Goal: Check status: Check status

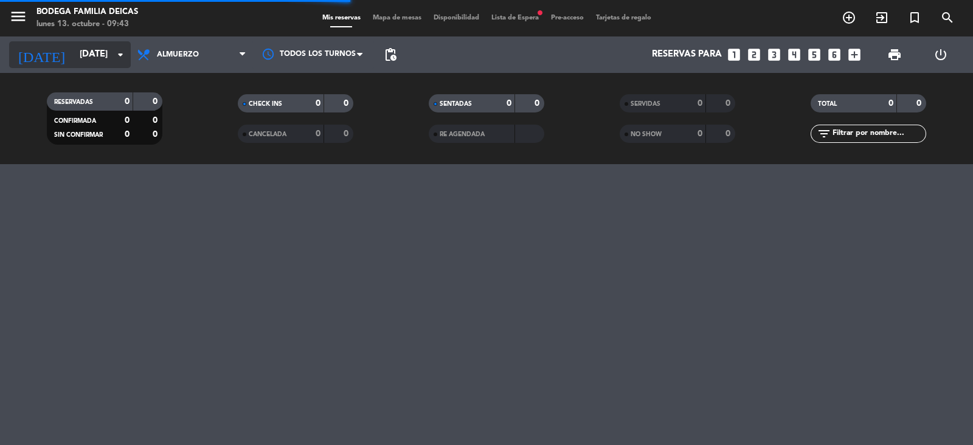
click at [74, 50] on input "[DATE]" at bounding box center [132, 54] width 117 height 23
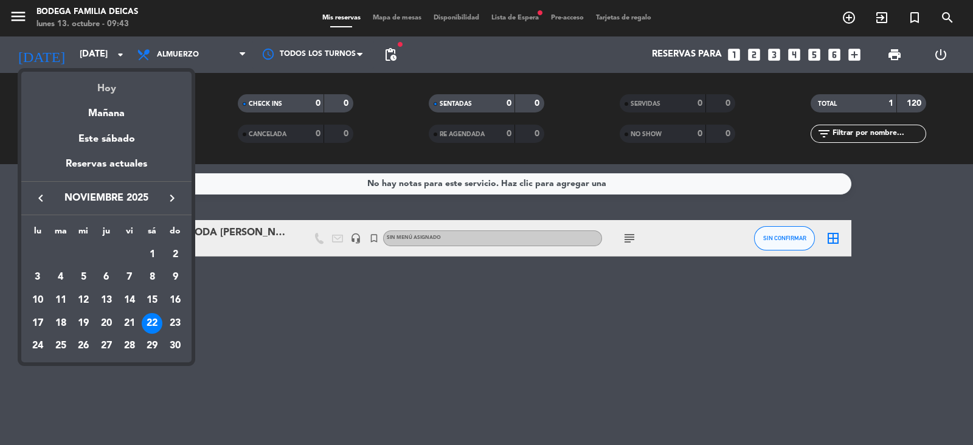
click at [120, 87] on div "Hoy" at bounding box center [106, 84] width 170 height 25
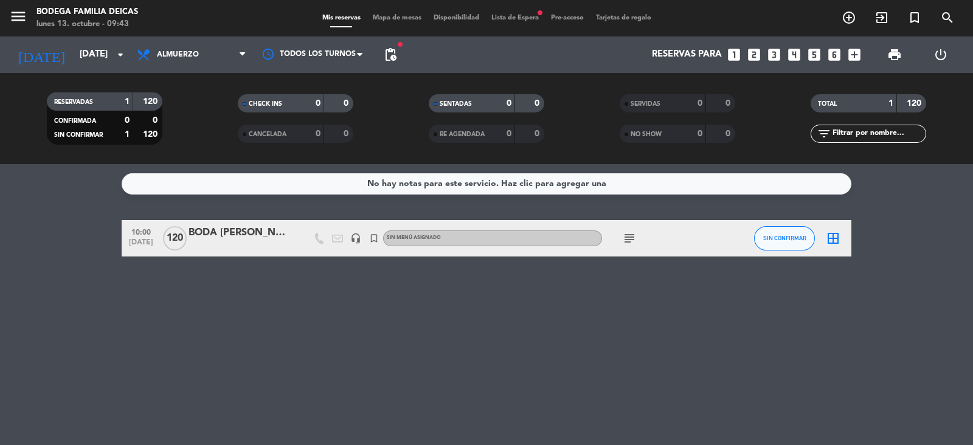
type input "[DATE]"
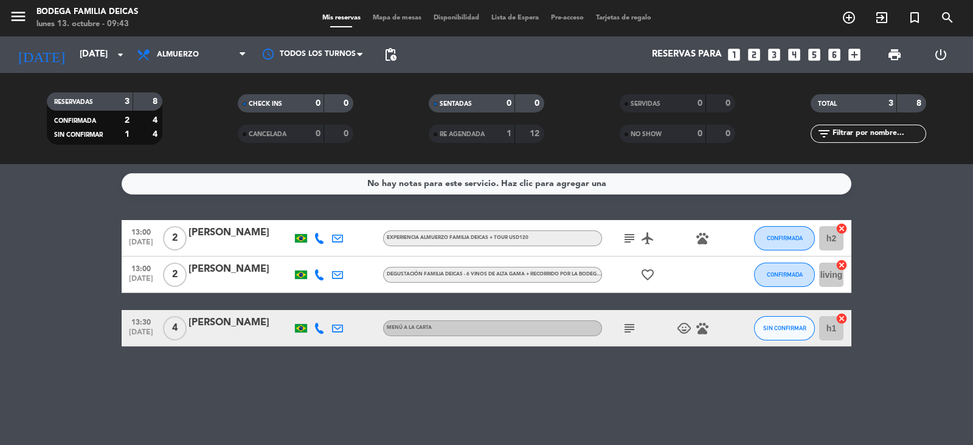
click at [699, 372] on div "No hay notas para este servicio. Haz clic para agregar una 13:00 [DATE] 2 [PERS…" at bounding box center [486, 304] width 973 height 281
click at [687, 325] on icon "child_care" at bounding box center [684, 328] width 15 height 15
click at [686, 366] on div "No hay notas para este servicio. Haz clic para agregar una 13:00 [DATE] 2 [PERS…" at bounding box center [486, 304] width 973 height 281
click at [700, 332] on icon "pets" at bounding box center [702, 328] width 15 height 15
drag, startPoint x: 706, startPoint y: 366, endPoint x: 697, endPoint y: 273, distance: 93.5
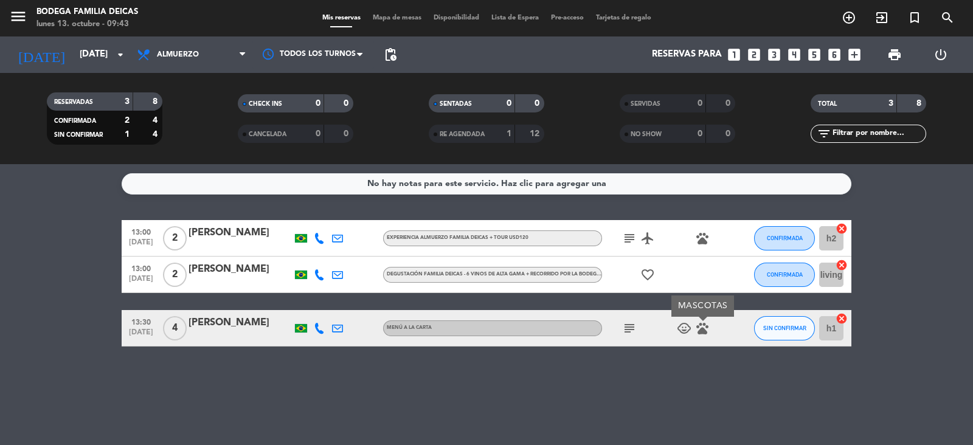
click at [703, 357] on div "No hay notas para este servicio. Haz clic para agregar una 13:00 [DATE] 2 [PERS…" at bounding box center [486, 304] width 973 height 281
click at [698, 229] on div "subject airplanemode_active pets" at bounding box center [657, 238] width 110 height 36
click at [700, 232] on icon "pets" at bounding box center [702, 238] width 15 height 15
click at [710, 396] on div "No hay notas para este servicio. Haz clic para agregar una 13:00 [DATE] 2 [PERS…" at bounding box center [486, 304] width 973 height 281
drag, startPoint x: 630, startPoint y: 328, endPoint x: 646, endPoint y: 361, distance: 36.8
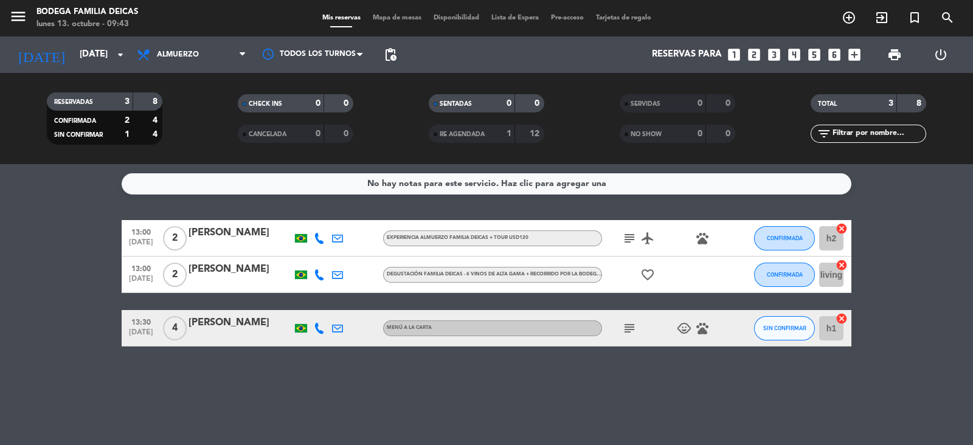
click at [630, 329] on icon "subject" at bounding box center [629, 328] width 15 height 15
click at [653, 378] on div "No hay notas para este servicio. Haz clic para agregar una 13:00 [DATE] 2 [PERS…" at bounding box center [486, 304] width 973 height 281
click at [630, 234] on icon "subject" at bounding box center [629, 238] width 15 height 15
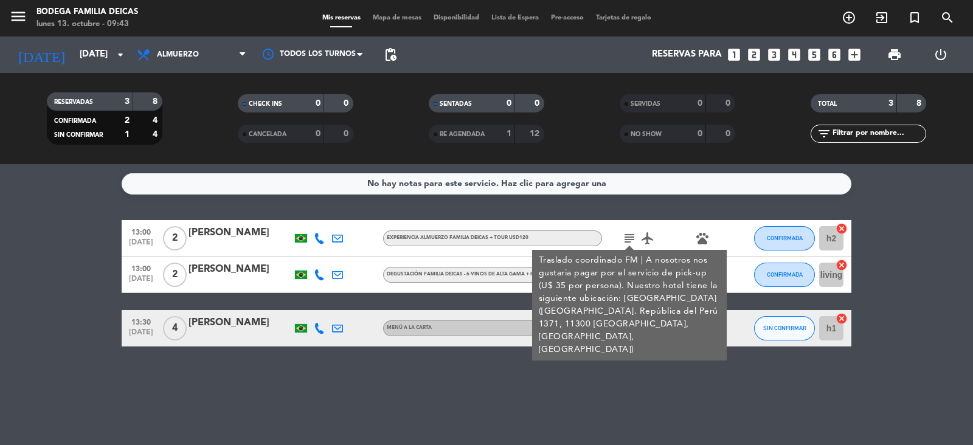
drag, startPoint x: 699, startPoint y: 422, endPoint x: 730, endPoint y: 442, distance: 36.6
click at [700, 421] on div "No hay notas para este servicio. Haz clic para agregar una 13:00 [DATE] 2 [PERS…" at bounding box center [486, 304] width 973 height 281
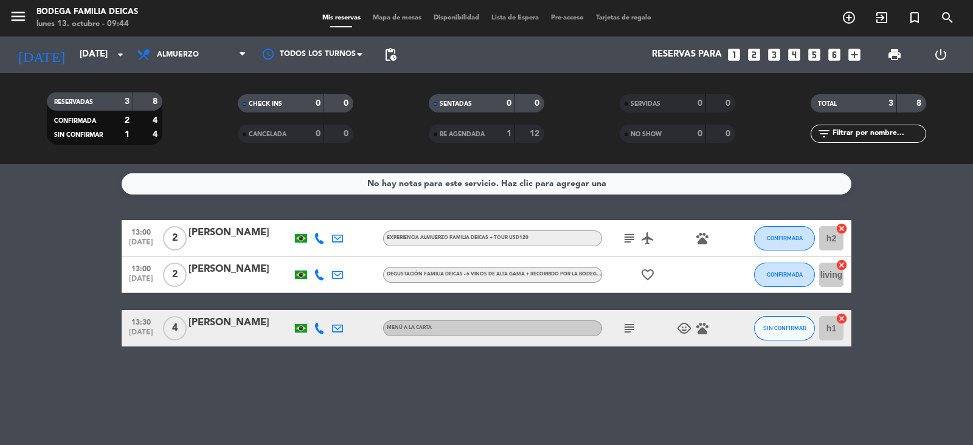
click at [648, 273] on icon "favorite_border" at bounding box center [648, 275] width 15 height 15
click at [648, 393] on div "No hay notas para este servicio. Haz clic para agregar una 13:00 [DATE] 2 [PERS…" at bounding box center [486, 304] width 973 height 281
click at [625, 330] on icon "subject" at bounding box center [629, 328] width 15 height 15
click at [645, 395] on div "No hay notas para este servicio. Haz clic para agregar una 13:00 [DATE] 2 [PERS…" at bounding box center [486, 304] width 973 height 281
click at [627, 236] on icon "subject" at bounding box center [629, 238] width 15 height 15
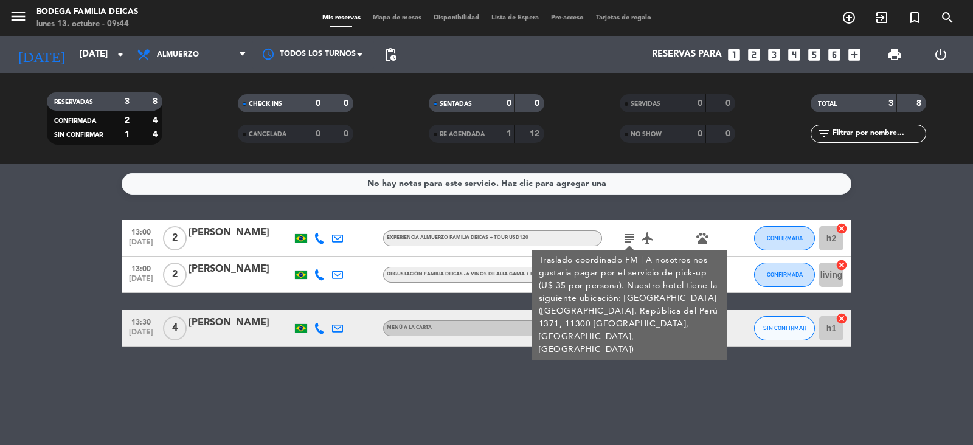
click at [667, 421] on div "No hay notas para este servicio. Haz clic para agregar una 13:00 [DATE] 2 [PERS…" at bounding box center [486, 304] width 973 height 281
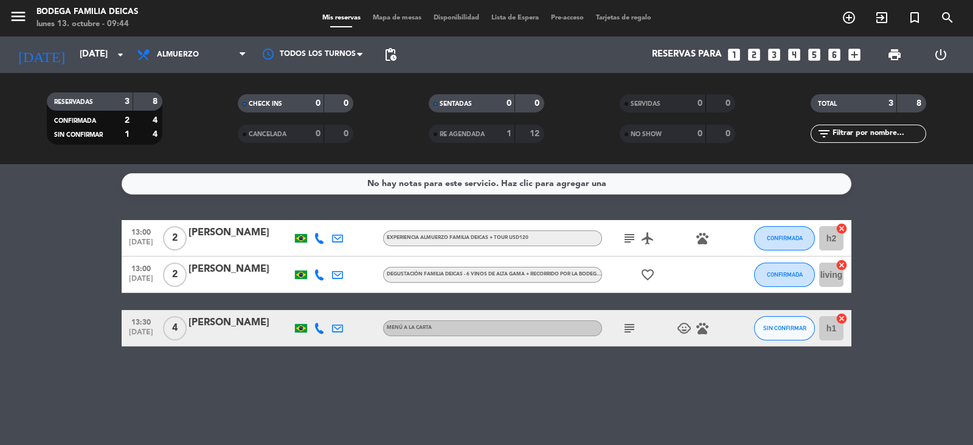
click at [702, 238] on icon "pets" at bounding box center [702, 238] width 15 height 15
click at [704, 333] on icon "pets" at bounding box center [702, 328] width 15 height 15
drag, startPoint x: 670, startPoint y: 370, endPoint x: 669, endPoint y: 361, distance: 8.5
click at [669, 369] on div "No hay notas para este servicio. Haz clic para agregar una 13:00 [DATE] 2 [PERS…" at bounding box center [486, 304] width 973 height 281
click at [643, 229] on div "subject airplanemode_active pets" at bounding box center [657, 238] width 110 height 36
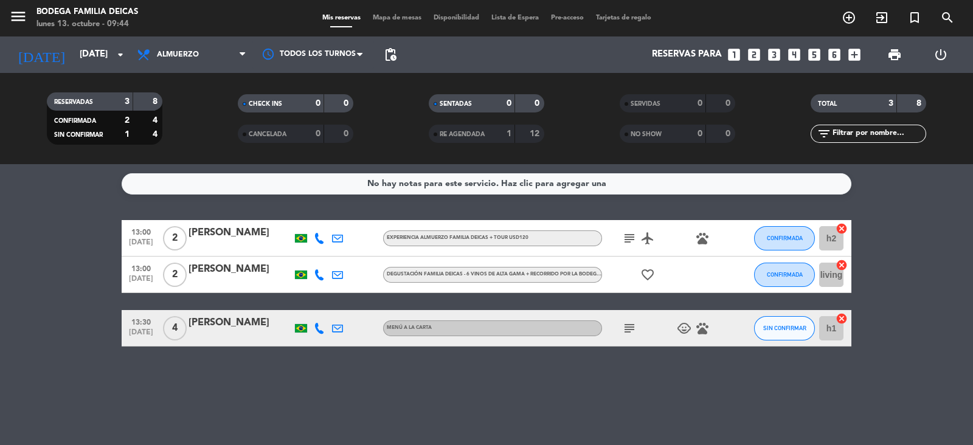
click at [644, 235] on icon "airplanemode_active" at bounding box center [648, 238] width 15 height 15
drag, startPoint x: 653, startPoint y: 271, endPoint x: 650, endPoint y: 308, distance: 37.2
click at [653, 272] on icon "favorite_border" at bounding box center [648, 275] width 15 height 15
click at [633, 389] on div "No hay notas para este servicio. Haz clic para agregar una 13:00 [DATE] 2 [PERS…" at bounding box center [486, 304] width 973 height 281
click at [637, 327] on span "subject" at bounding box center [630, 328] width 18 height 15
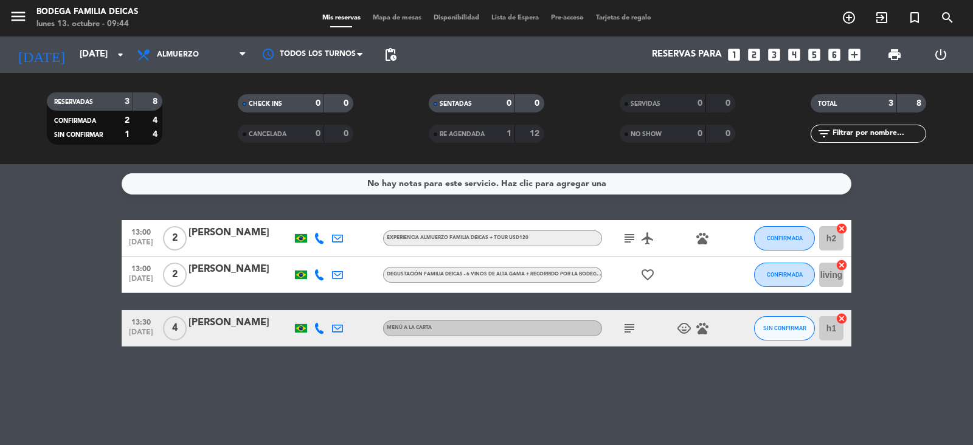
click at [635, 331] on icon "subject" at bounding box center [629, 328] width 15 height 15
drag, startPoint x: 684, startPoint y: 388, endPoint x: 692, endPoint y: 356, distance: 32.6
click at [685, 388] on div "No hay notas para este servicio. Haz clic para agregar una 13:00 [DATE] 2 [PERS…" at bounding box center [486, 304] width 973 height 281
click at [691, 332] on icon "child_care" at bounding box center [684, 328] width 15 height 15
click at [686, 381] on div "No hay notas para este servicio. Haz clic para agregar una 13:00 [DATE] 2 [PERS…" at bounding box center [486, 304] width 973 height 281
